Goal: Task Accomplishment & Management: Use online tool/utility

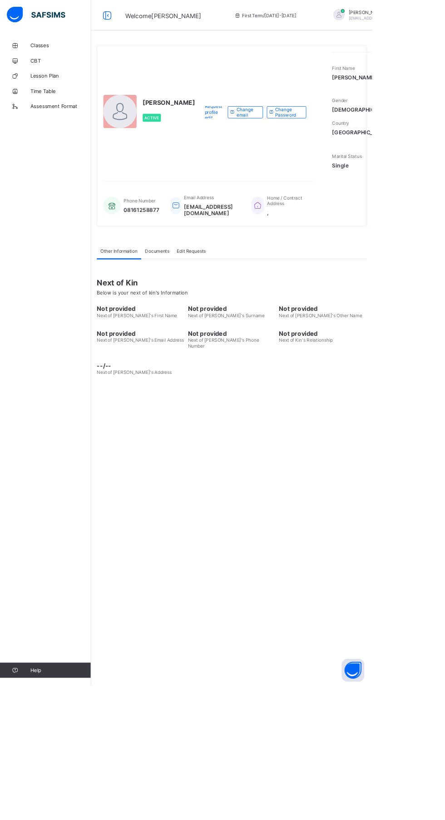
click at [310, 567] on div "UWALAKA PATRICK Active Request profile edit Change email Change Password First …" at bounding box center [277, 410] width 336 height 820
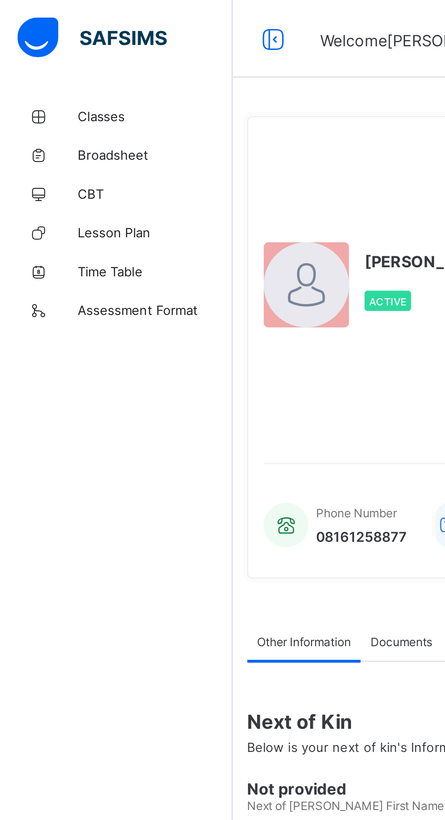
click at [53, 54] on span "Classes" at bounding box center [72, 54] width 73 height 7
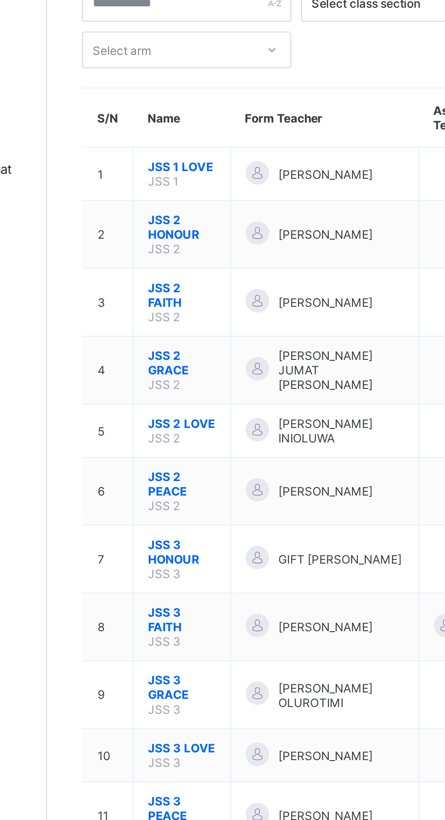
click at [173, 381] on span "JSS 3 GRACE" at bounding box center [172, 388] width 32 height 14
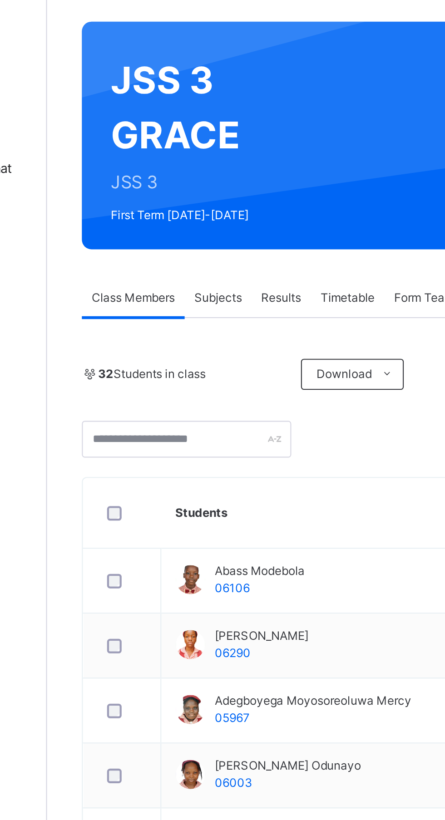
click at [194, 205] on span "Subjects" at bounding box center [189, 206] width 22 height 8
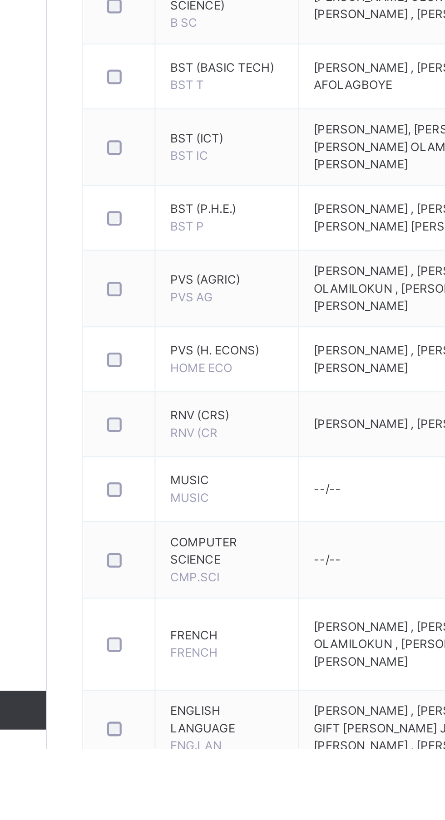
click at [175, 771] on span "FRENCH" at bounding box center [193, 767] width 53 height 8
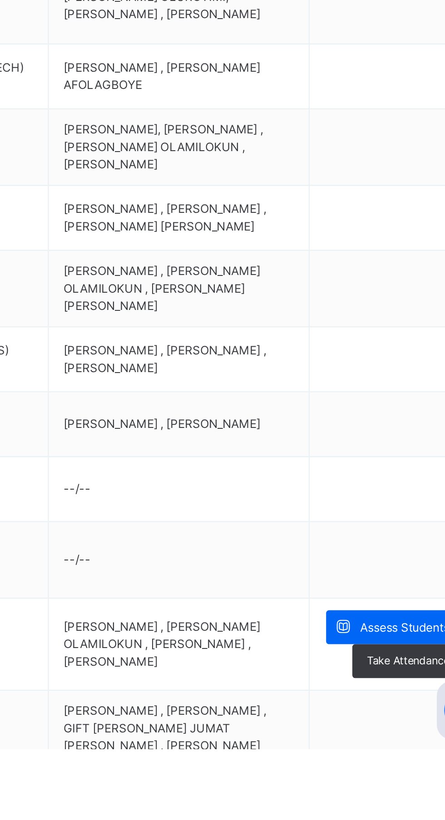
click at [385, 768] on span "Assess Students" at bounding box center [394, 763] width 42 height 8
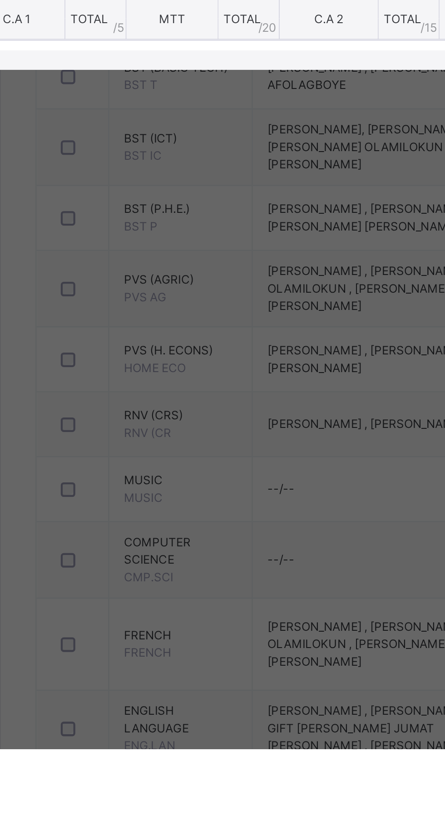
click at [139, 488] on th "C.A 1" at bounding box center [116, 478] width 45 height 19
click at [165, 464] on div "C.A 1" at bounding box center [130, 457] width 69 height 14
click at [168, 488] on th "TOTAL / 5" at bounding box center [153, 478] width 29 height 19
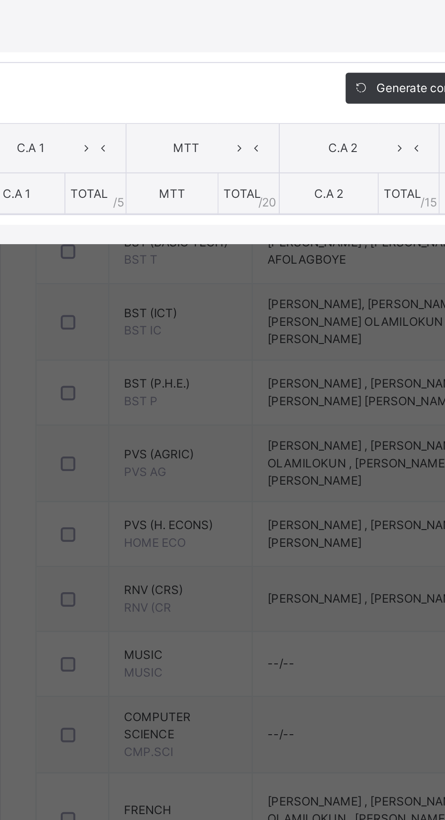
scroll to position [207, 0]
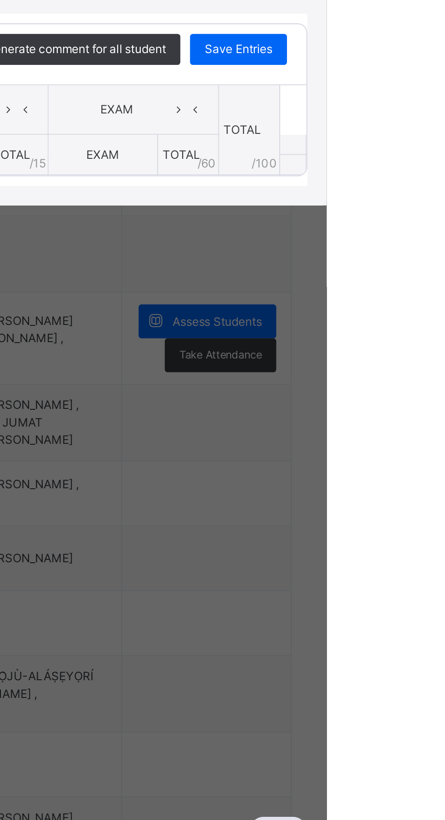
click at [419, 433] on span "Save Entries" at bounding box center [404, 429] width 32 height 8
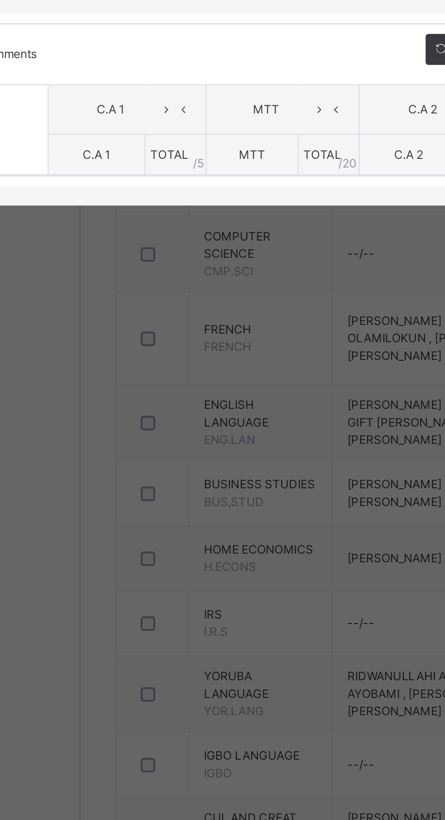
click at [153, 464] on icon at bounding box center [149, 457] width 8 height 14
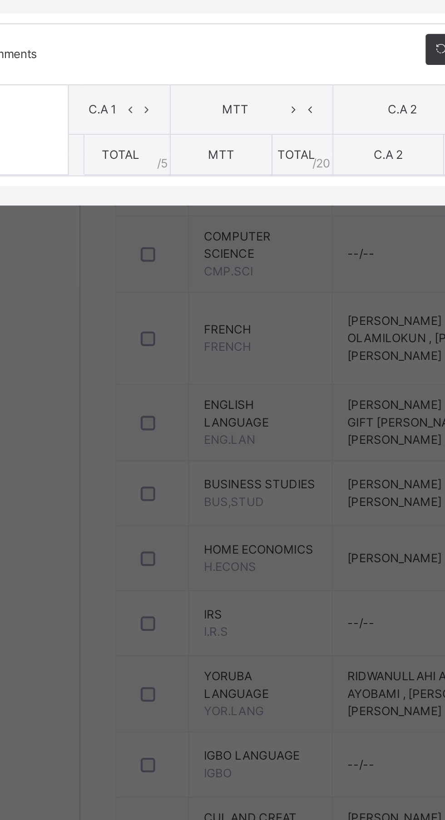
click at [136, 464] on icon at bounding box center [132, 457] width 8 height 14
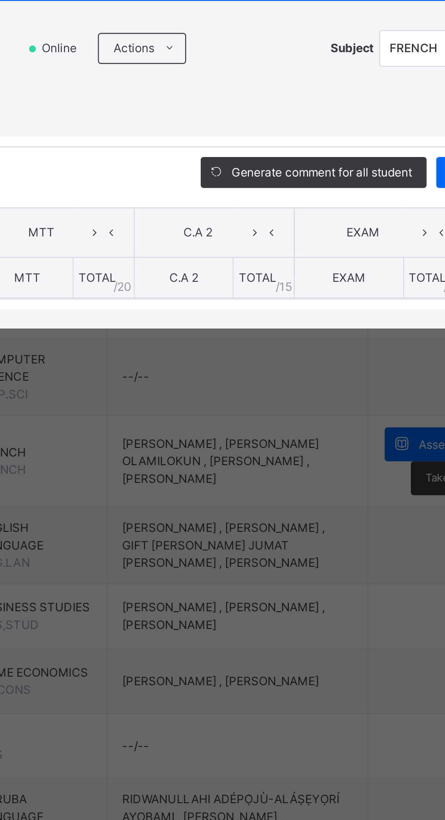
click at [263, 378] on span at bounding box center [256, 371] width 15 height 15
click at [327, 378] on div "Actions Download Empty Score Sheet Upload/map score sheet" at bounding box center [274, 371] width 104 height 15
click at [257, 477] on div "Score Sheet Score Sheet Show Comments Generate comment for all student Save Ent…" at bounding box center [222, 438] width 427 height 109
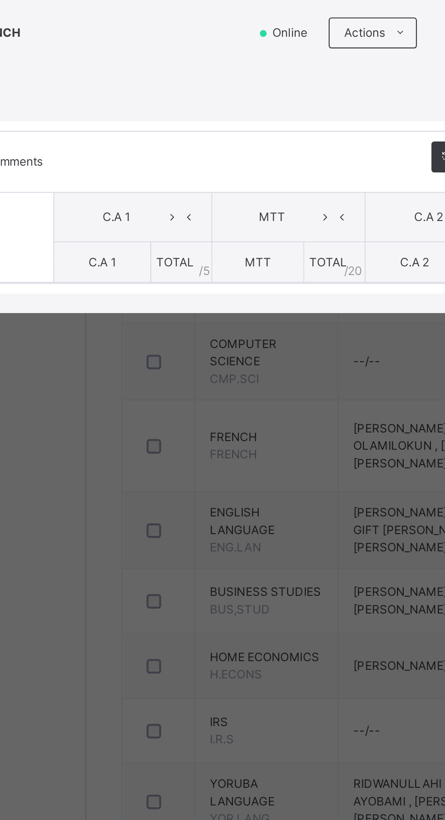
click at [139, 488] on th "C.A 1" at bounding box center [116, 478] width 45 height 19
click at [145, 461] on span "C.A 1" at bounding box center [123, 457] width 44 height 8
